Goal: Task Accomplishment & Management: Manage account settings

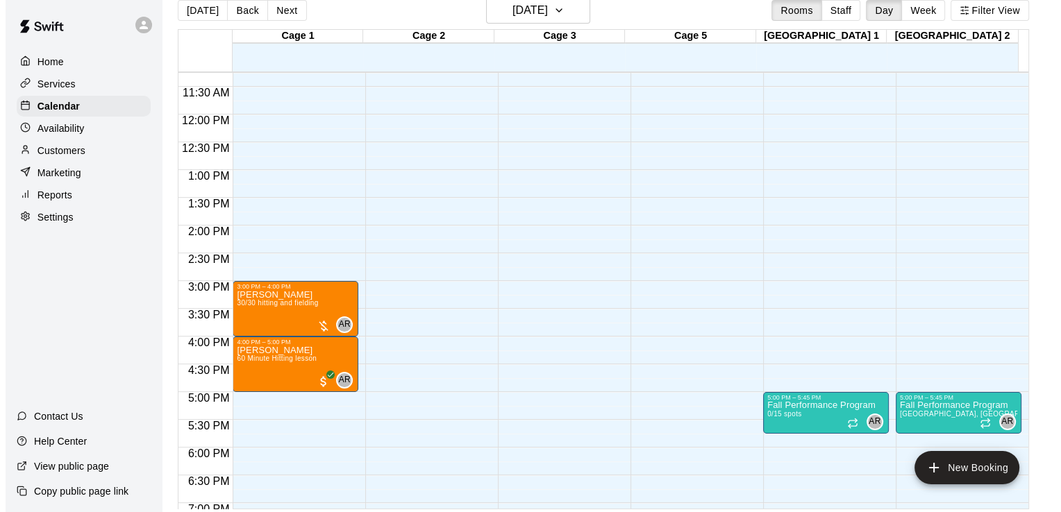
scroll to position [22, 0]
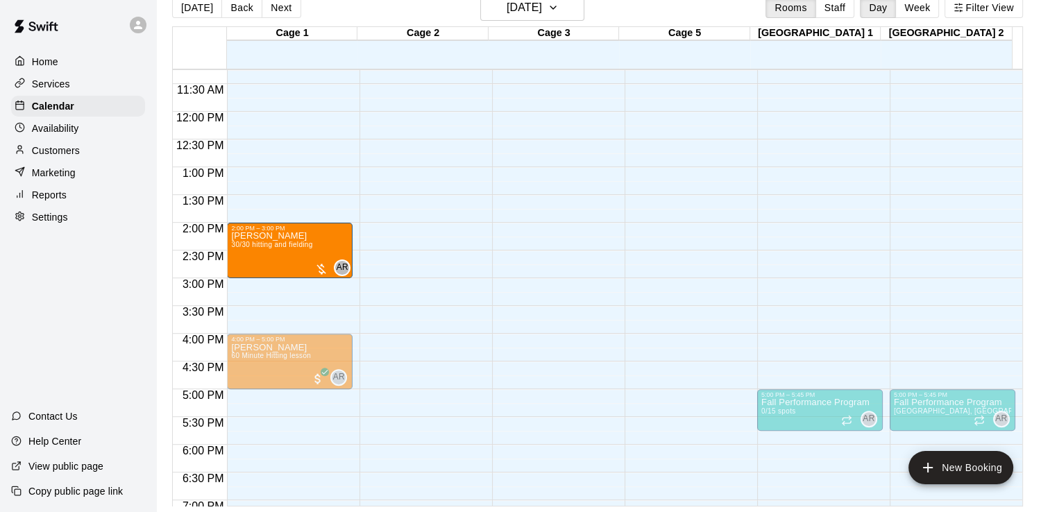
drag, startPoint x: 312, startPoint y: 305, endPoint x: 311, endPoint y: 254, distance: 50.7
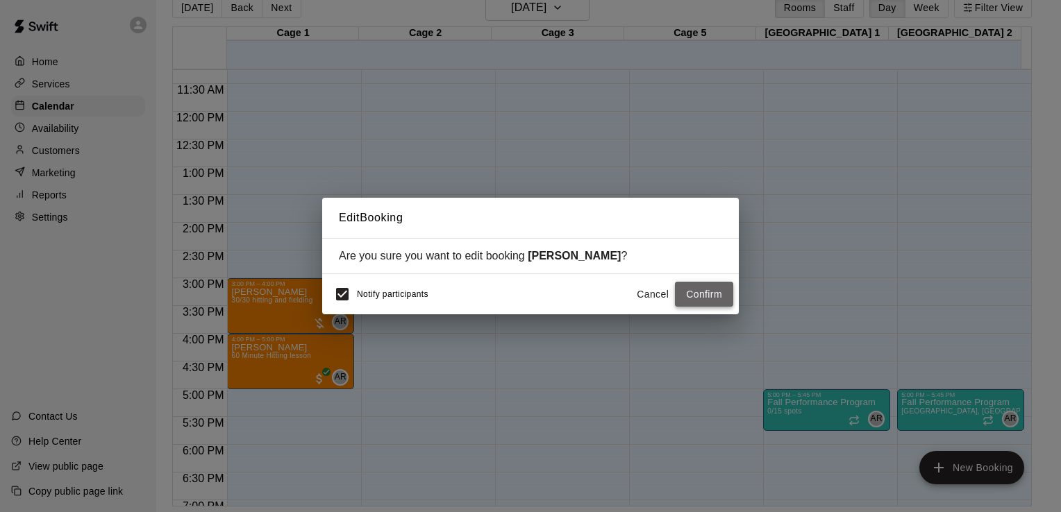
click at [698, 294] on button "Confirm" at bounding box center [704, 295] width 58 height 26
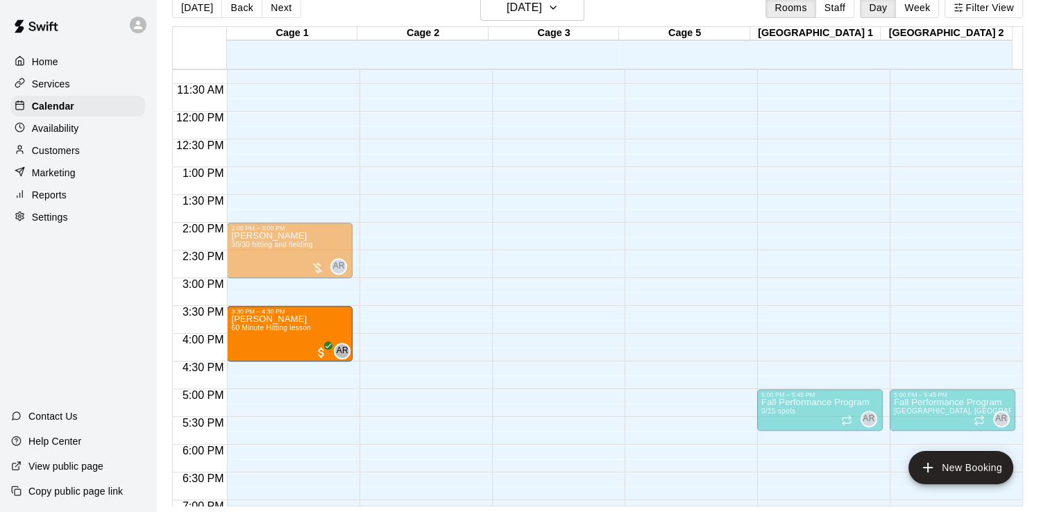
drag, startPoint x: 297, startPoint y: 344, endPoint x: 302, endPoint y: 318, distance: 26.1
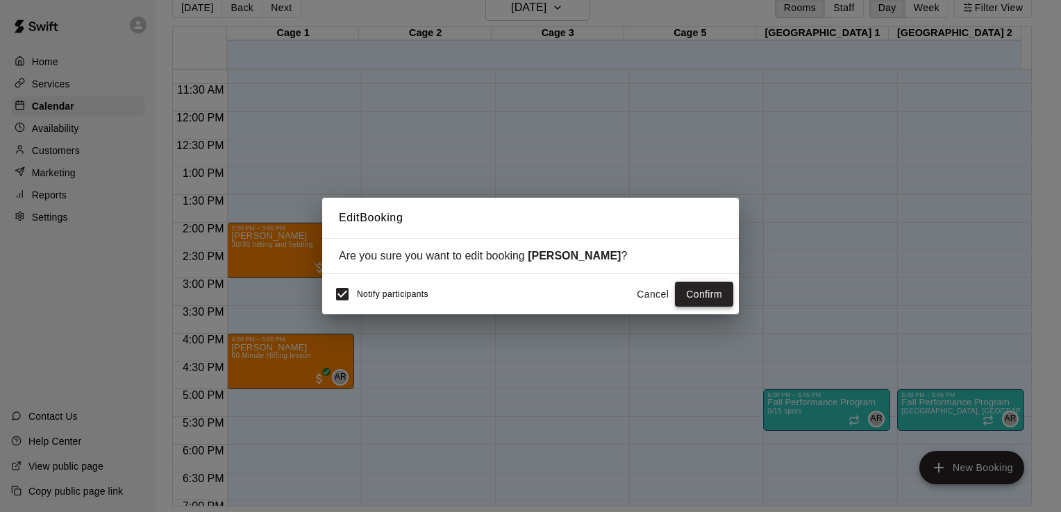
click at [697, 296] on button "Confirm" at bounding box center [704, 295] width 58 height 26
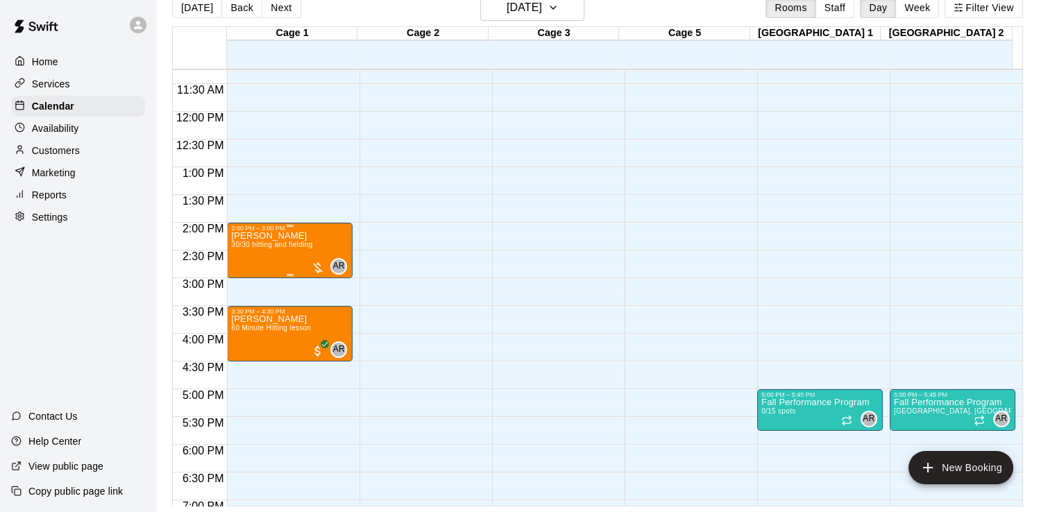
click at [317, 267] on div at bounding box center [318, 268] width 14 height 14
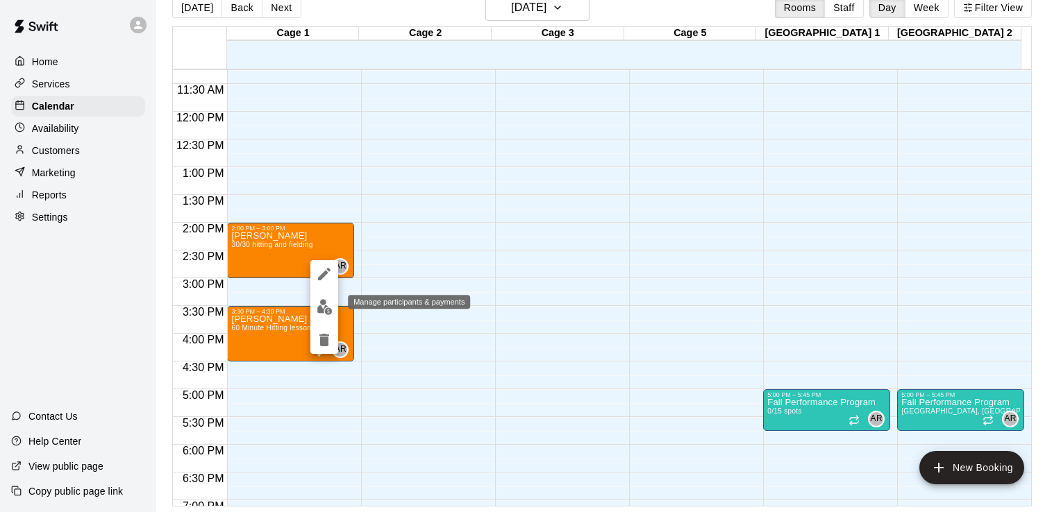
click at [324, 303] on img "edit" at bounding box center [324, 307] width 16 height 16
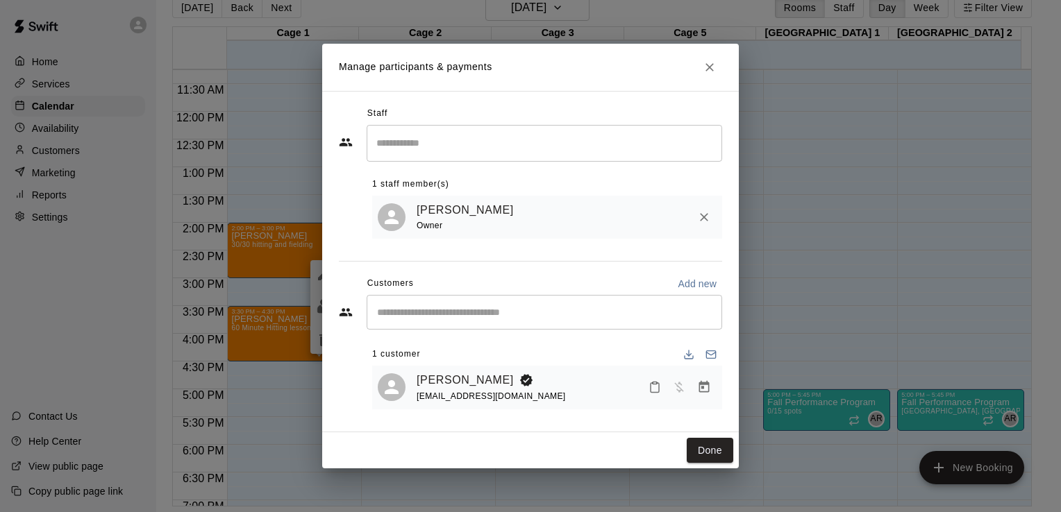
click at [519, 392] on div "[PERSON_NAME] [EMAIL_ADDRESS][DOMAIN_NAME]" at bounding box center [566, 387] width 300 height 33
click at [583, 396] on div "[PERSON_NAME] [EMAIL_ADDRESS][DOMAIN_NAME]" at bounding box center [566, 387] width 300 height 33
click at [680, 391] on span "Has not paid" at bounding box center [678, 387] width 25 height 12
click at [458, 380] on link "[PERSON_NAME]" at bounding box center [464, 380] width 97 height 18
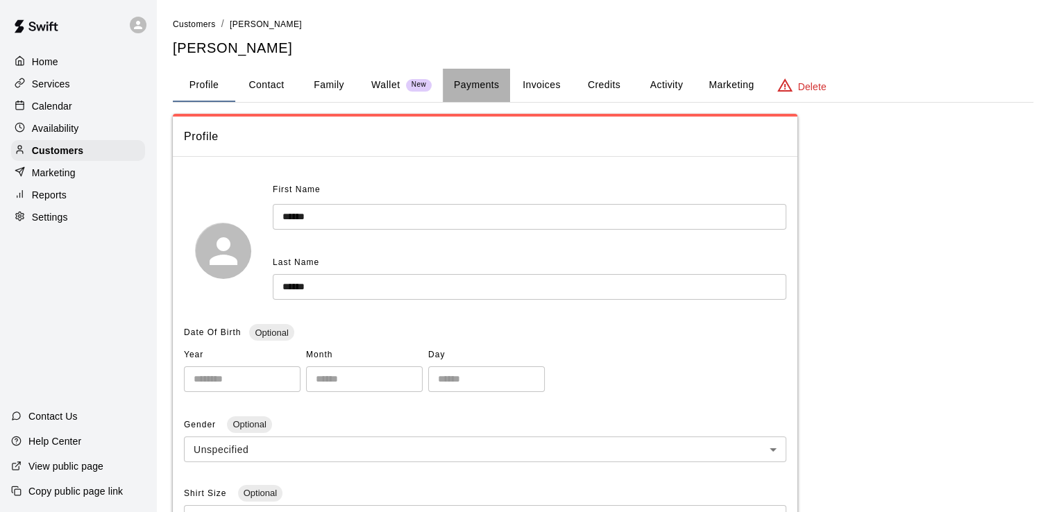
click at [472, 85] on button "Payments" at bounding box center [476, 85] width 67 height 33
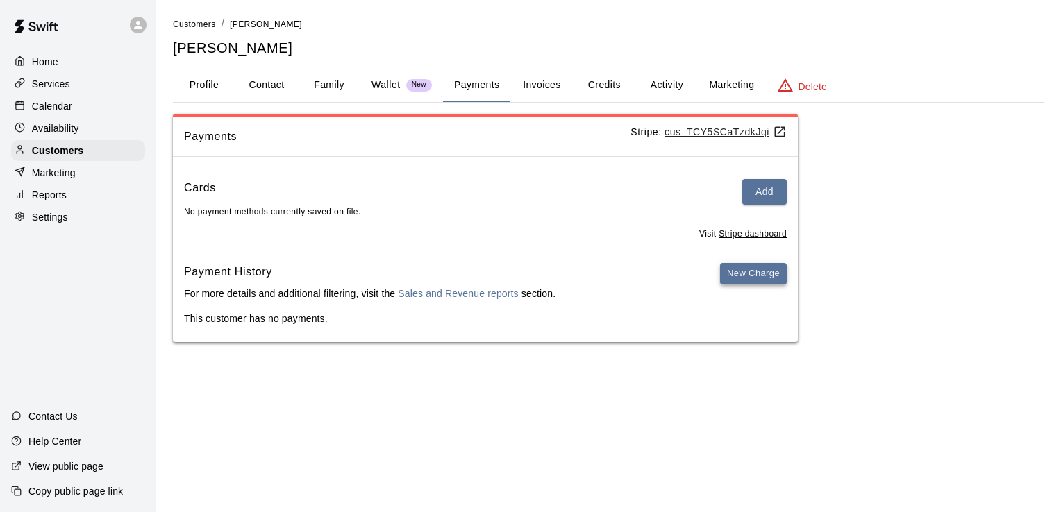
click at [744, 281] on button "New Charge" at bounding box center [753, 274] width 67 height 22
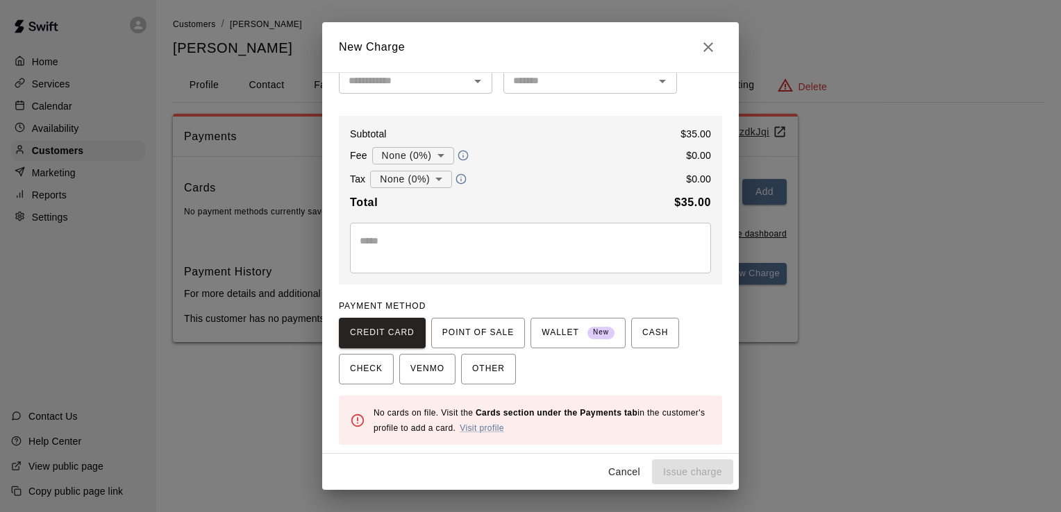
scroll to position [103, 0]
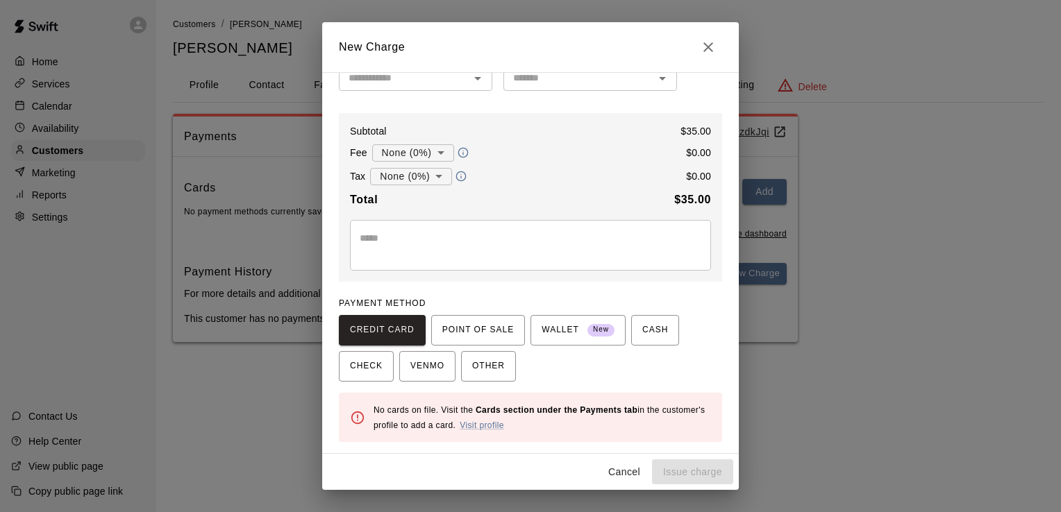
click at [605, 362] on div "CREDIT CARD POINT OF SALE WALLET New CASH CHECK VENMO OTHER" at bounding box center [530, 348] width 383 height 67
click at [478, 346] on button "POINT OF SALE" at bounding box center [478, 330] width 94 height 31
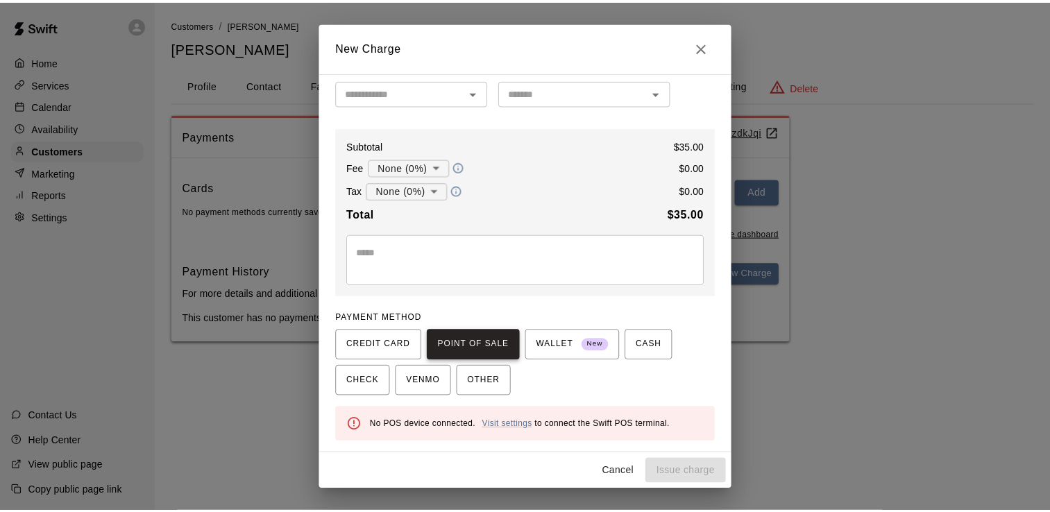
scroll to position [89, 0]
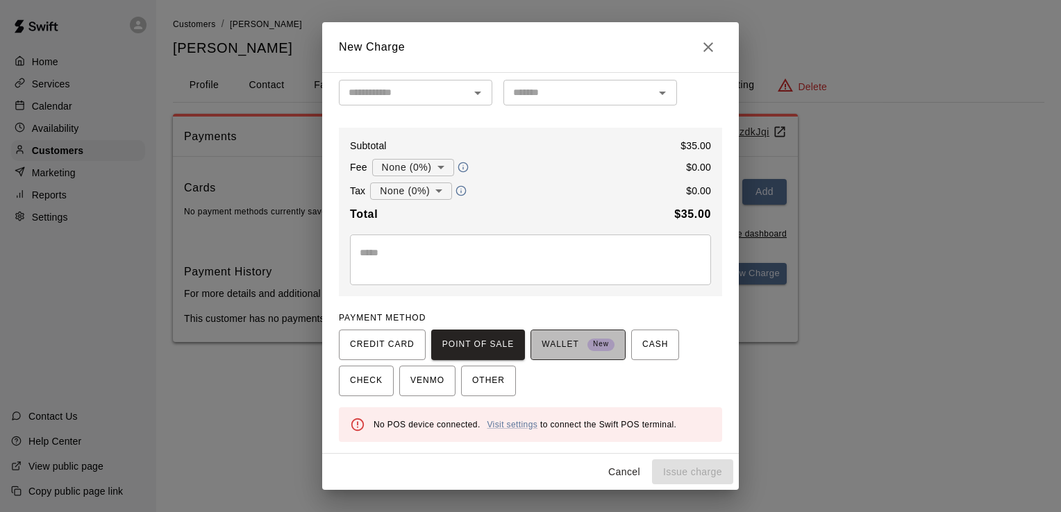
click at [573, 353] on span "WALLET New" at bounding box center [577, 345] width 73 height 22
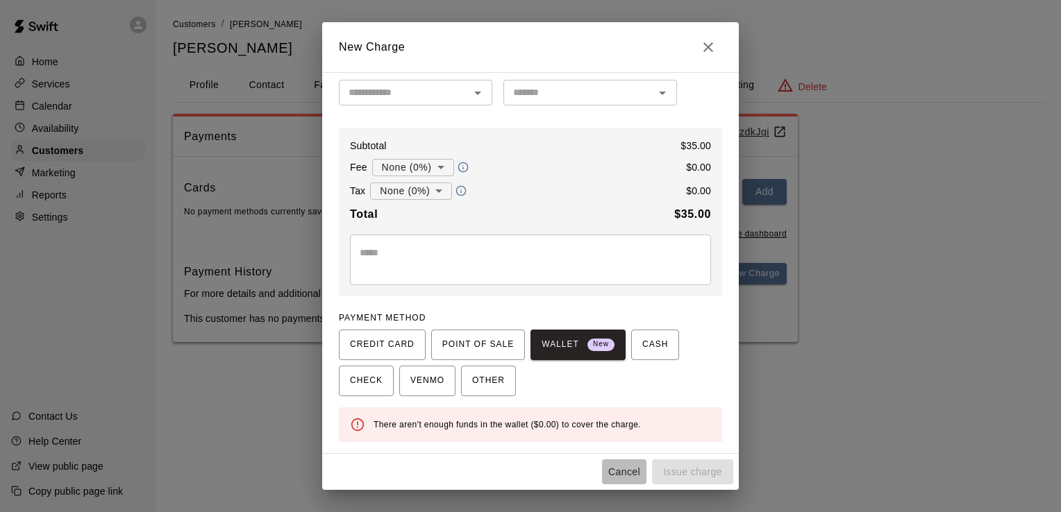
click at [630, 472] on button "Cancel" at bounding box center [624, 472] width 44 height 26
type input "*"
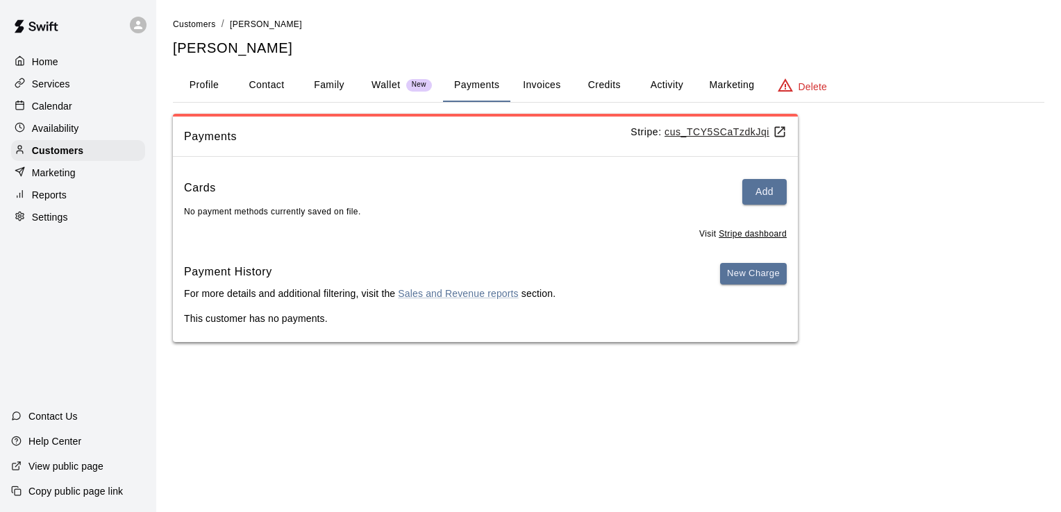
click at [601, 85] on button "Credits" at bounding box center [604, 85] width 62 height 33
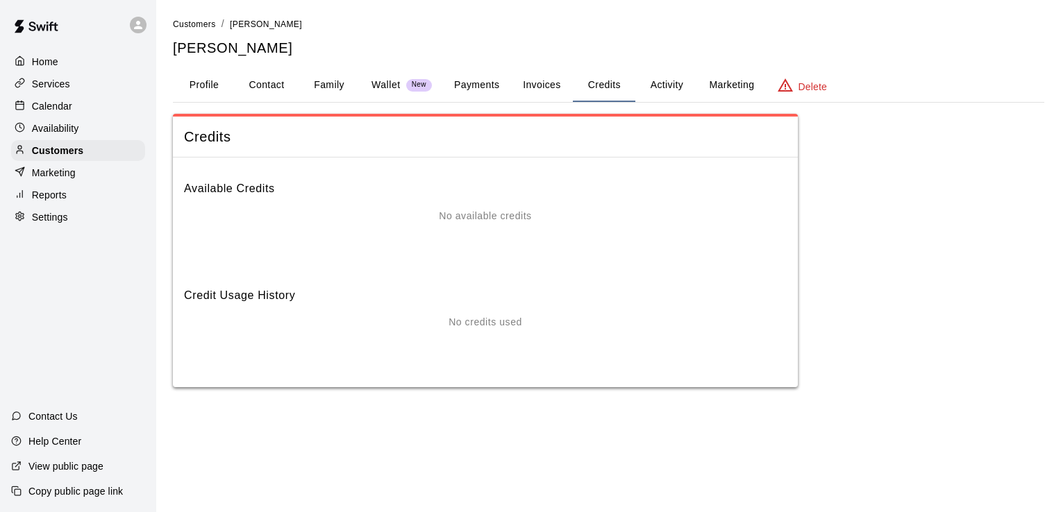
click at [541, 94] on button "Invoices" at bounding box center [541, 85] width 62 height 33
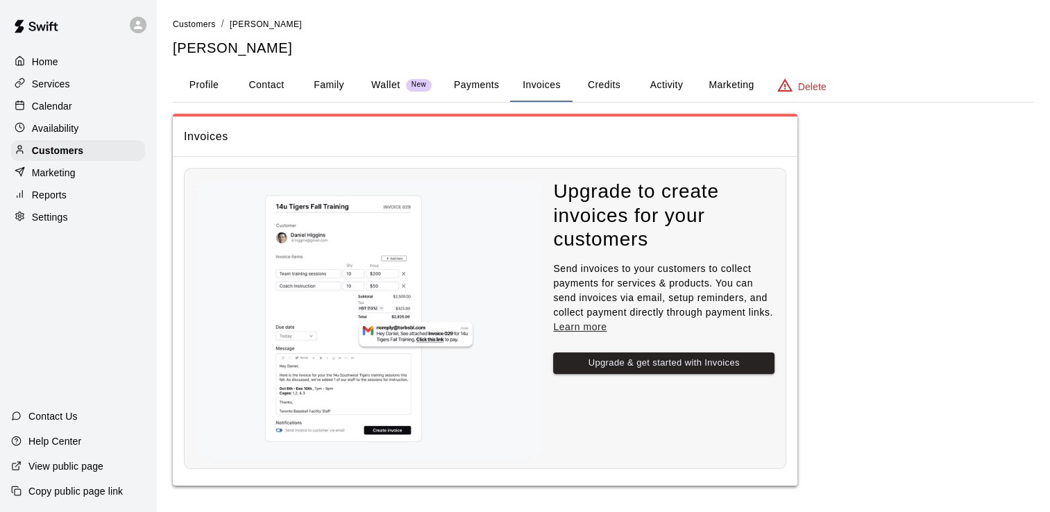
scroll to position [3, 0]
click at [336, 81] on button "Family" at bounding box center [329, 83] width 62 height 33
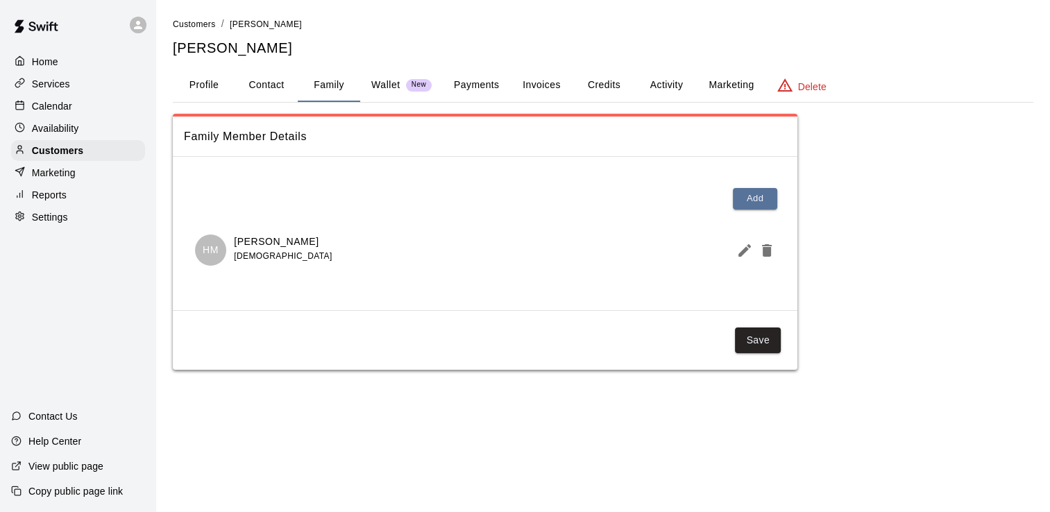
scroll to position [0, 0]
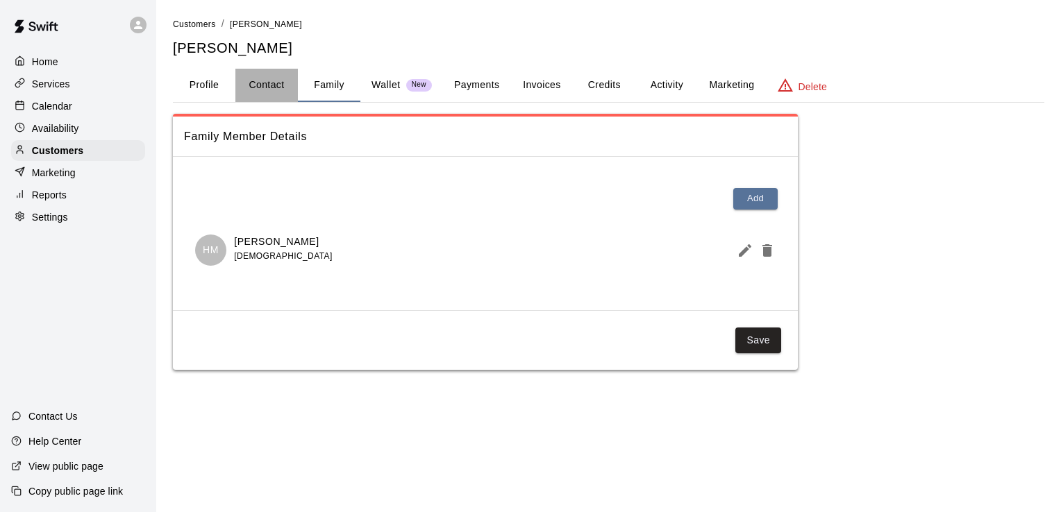
click at [274, 84] on button "Contact" at bounding box center [266, 85] width 62 height 33
select select "**"
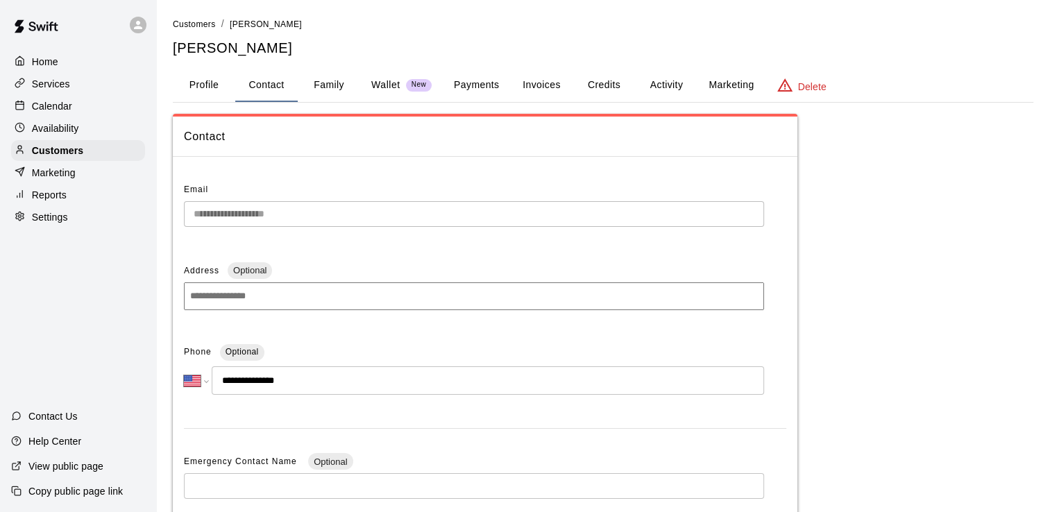
click at [221, 87] on button "Profile" at bounding box center [204, 85] width 62 height 33
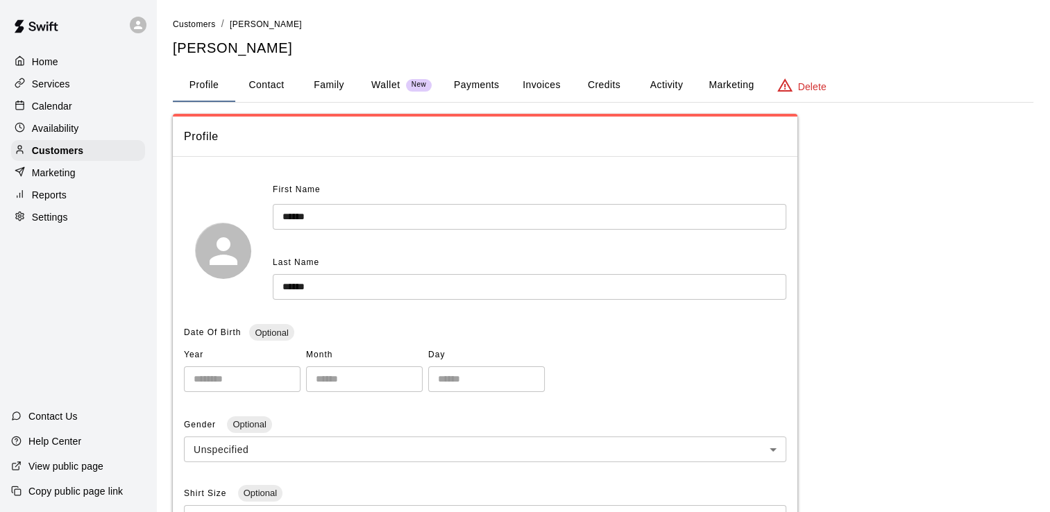
click at [60, 62] on div "Home" at bounding box center [78, 61] width 134 height 21
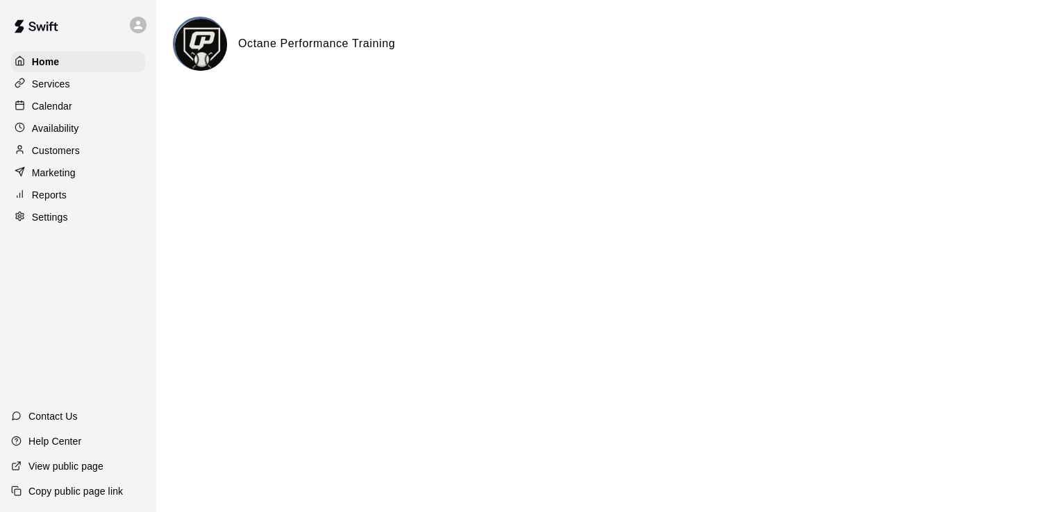
click at [56, 110] on p "Calendar" at bounding box center [52, 106] width 40 height 14
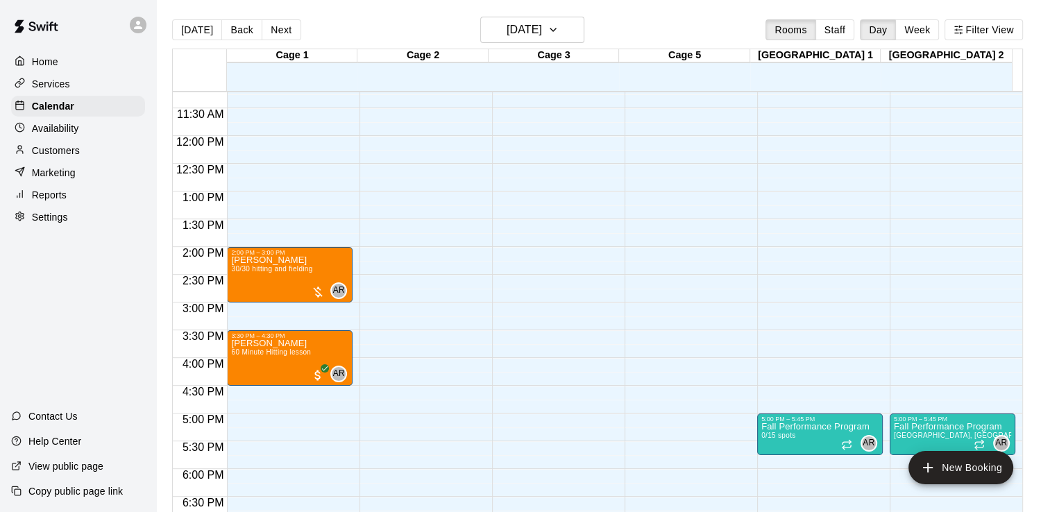
scroll to position [641, 0]
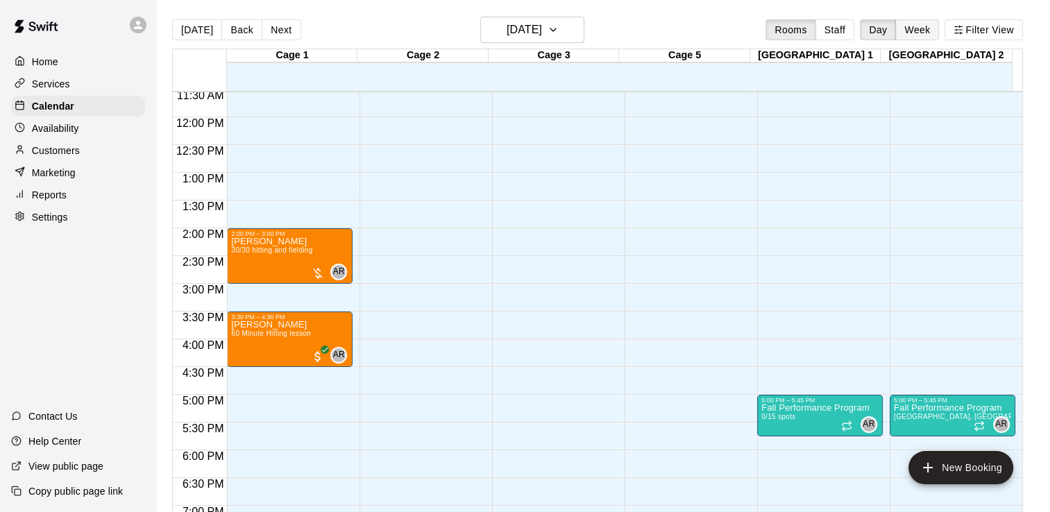
click at [917, 34] on button "Week" at bounding box center [917, 29] width 44 height 21
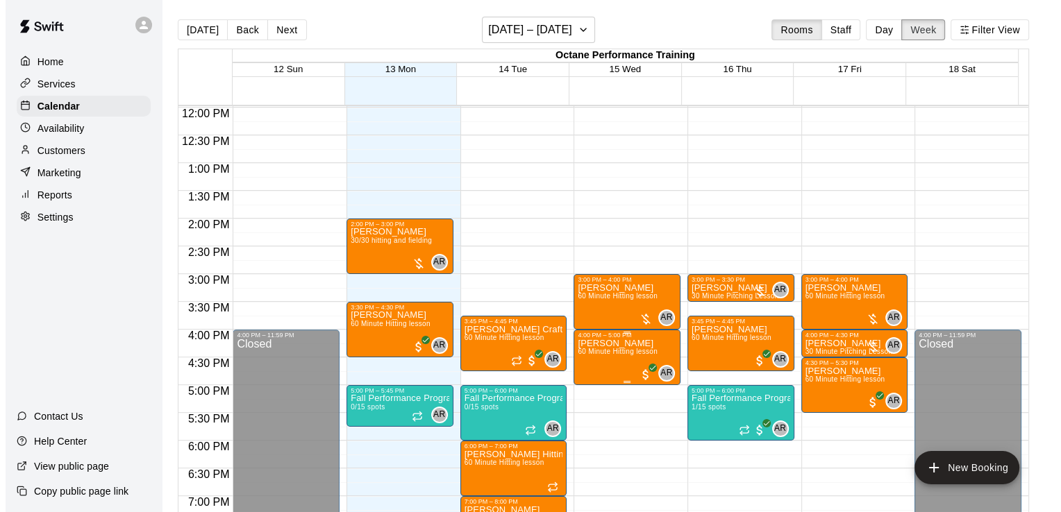
scroll to position [670, 0]
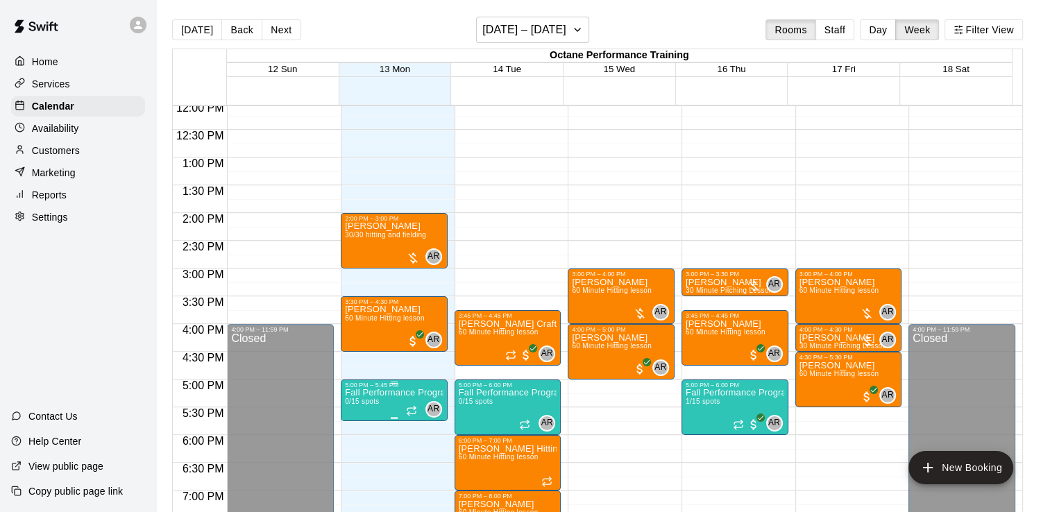
click at [396, 393] on p "Fall Performance Program" at bounding box center [394, 393] width 99 height 0
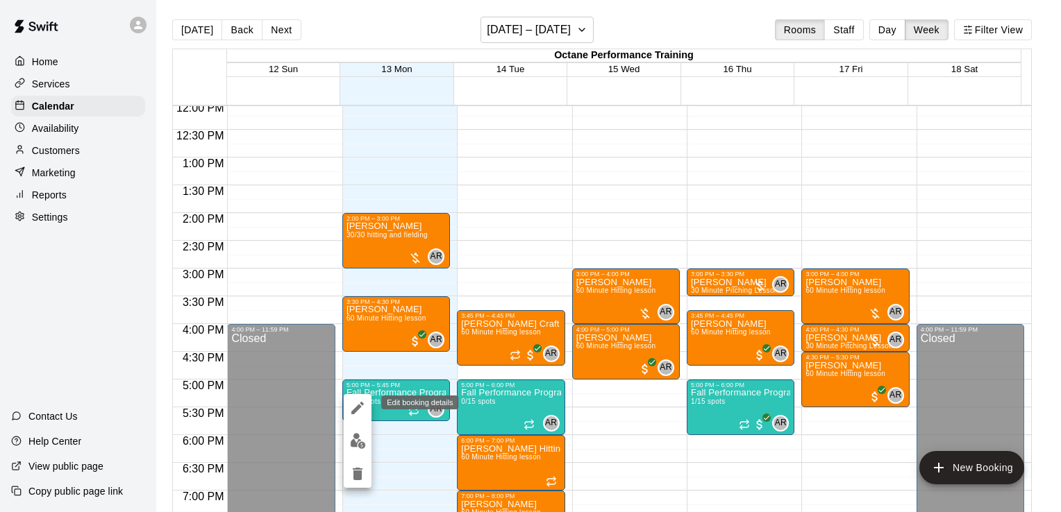
click at [362, 407] on icon "edit" at bounding box center [357, 408] width 17 height 17
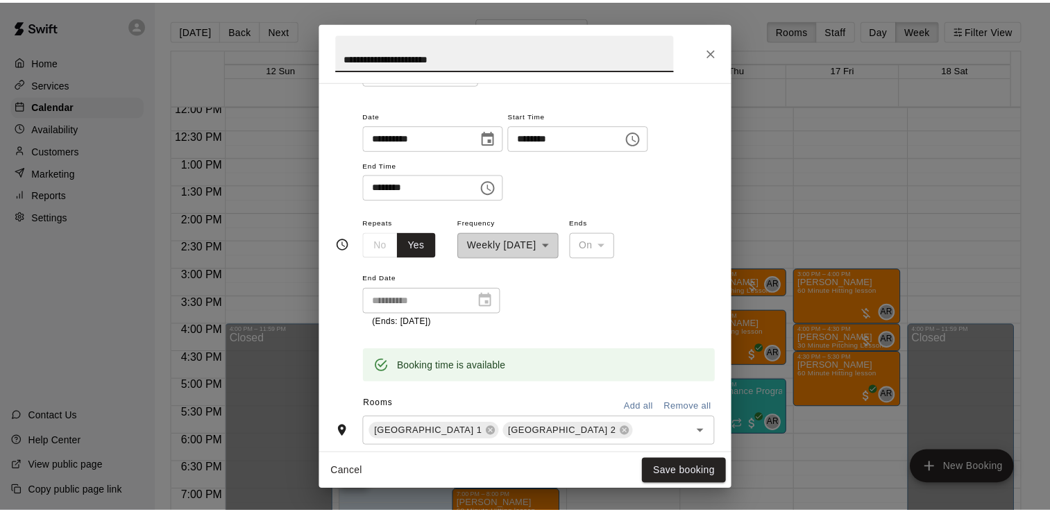
scroll to position [139, 0]
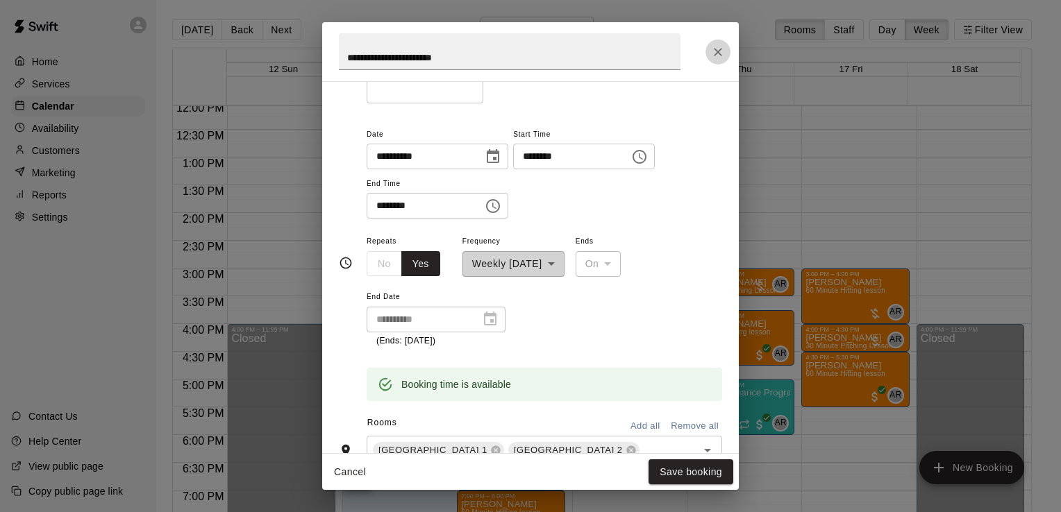
click at [715, 47] on icon "Close" at bounding box center [718, 52] width 14 height 14
